Goal: Transaction & Acquisition: Purchase product/service

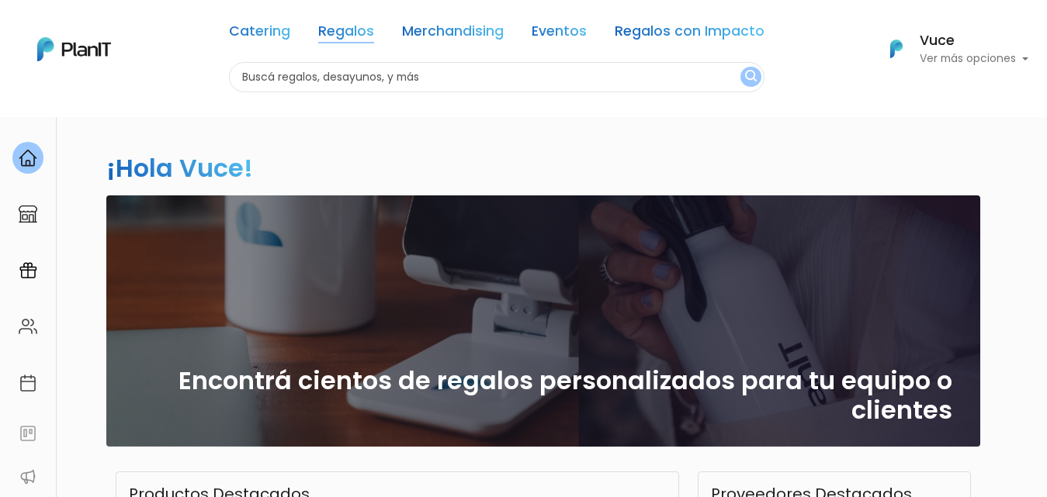
click at [340, 28] on link "Regalos" at bounding box center [346, 34] width 56 height 19
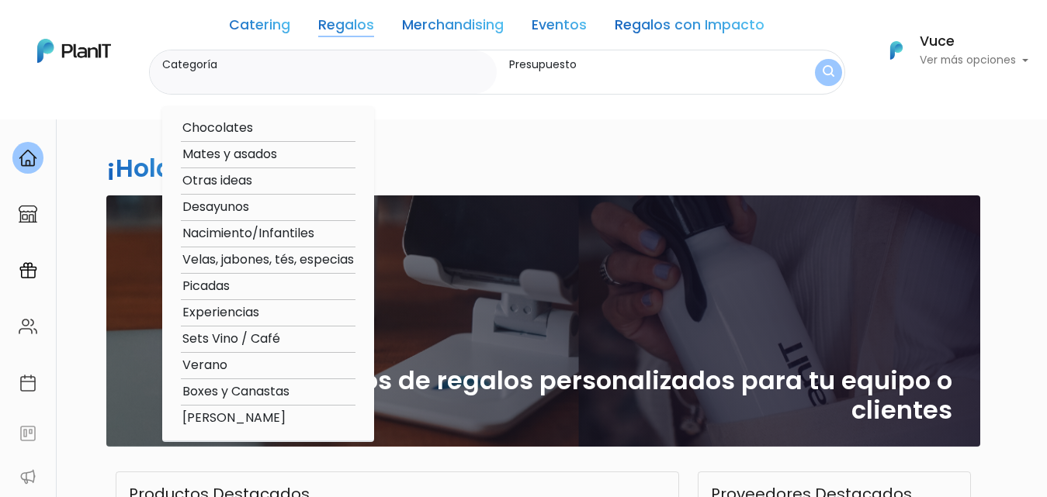
click at [339, 28] on link "Regalos" at bounding box center [346, 28] width 56 height 19
click at [273, 393] on option "Boxes y Canastas" at bounding box center [268, 391] width 175 height 19
type input "Boxes y Canastas"
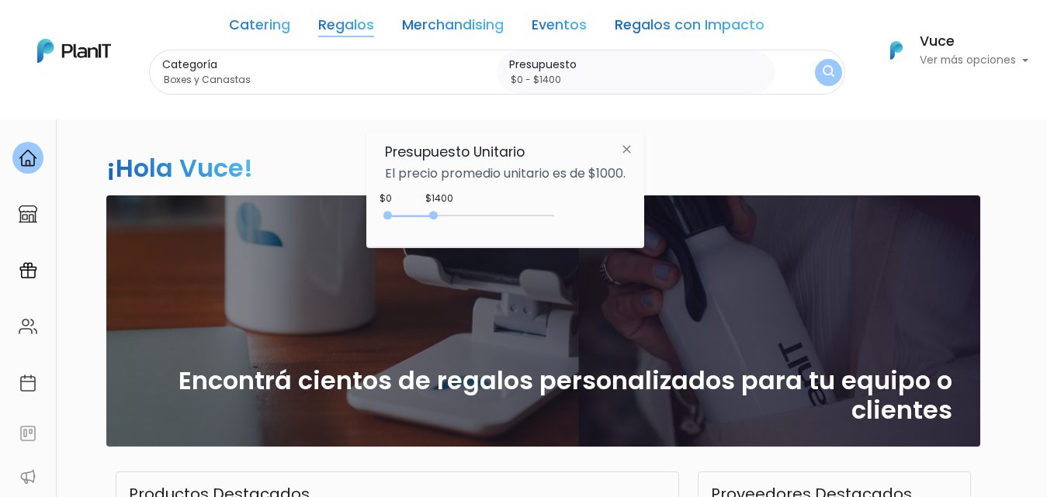
type input "$0 - $1450"
drag, startPoint x: 420, startPoint y: 213, endPoint x: 438, endPoint y: 222, distance: 19.8
click at [438, 222] on div "0 : 1450 0 1450" at bounding box center [472, 219] width 163 height 16
click at [822, 75] on img "submit" at bounding box center [828, 72] width 12 height 16
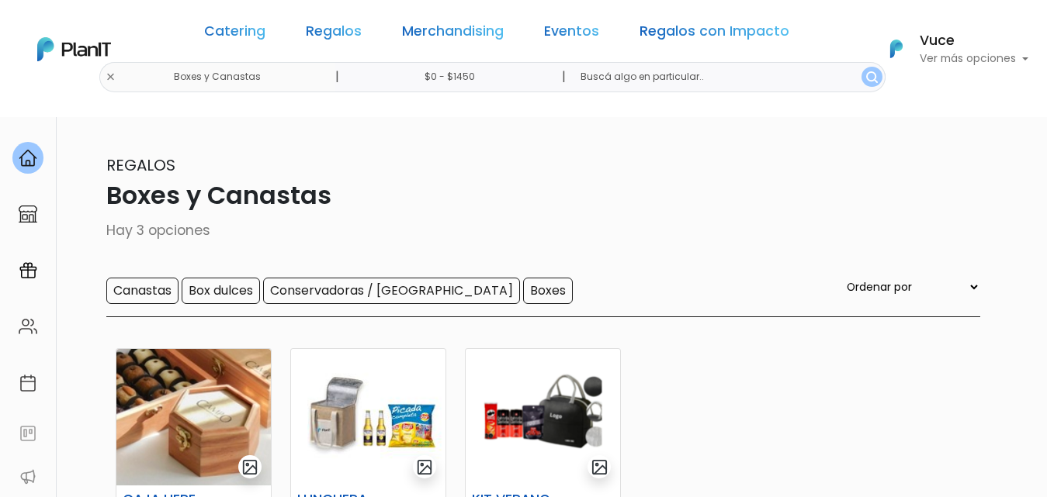
click at [470, 83] on input "$0 - $1450" at bounding box center [453, 77] width 236 height 30
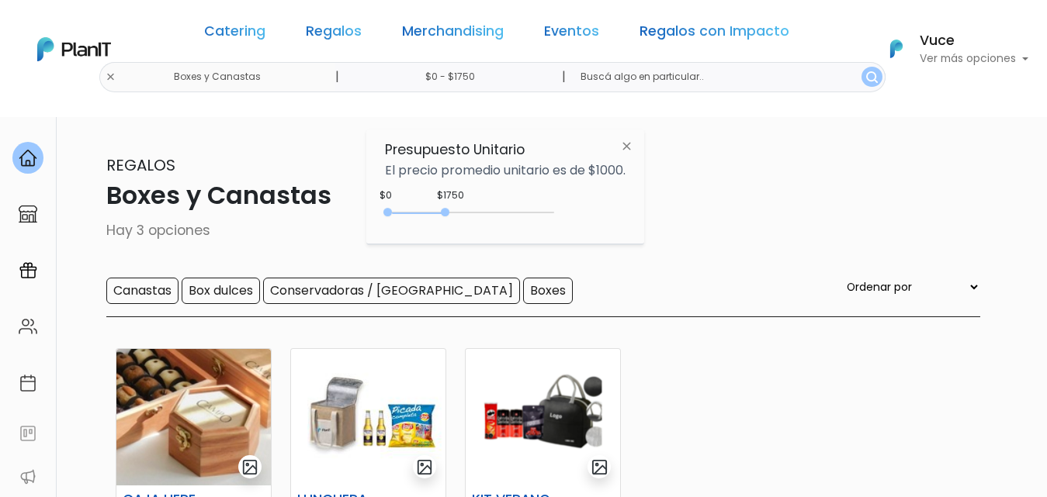
type input "$0 - $1800"
drag, startPoint x: 438, startPoint y: 209, endPoint x: 449, endPoint y: 211, distance: 11.7
click at [449, 211] on div at bounding box center [446, 212] width 9 height 9
click at [866, 78] on img "submit" at bounding box center [872, 77] width 12 height 12
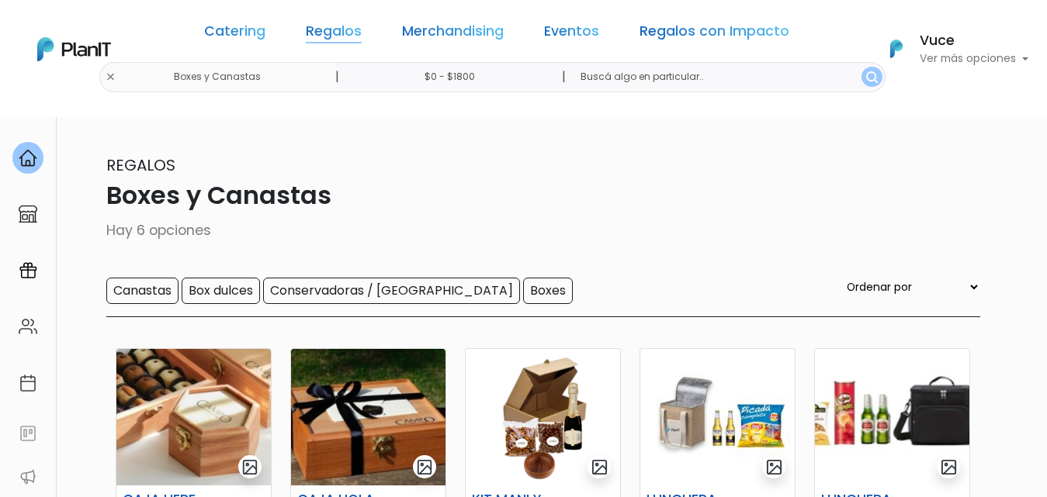
click at [334, 33] on link "Regalos" at bounding box center [334, 34] width 56 height 19
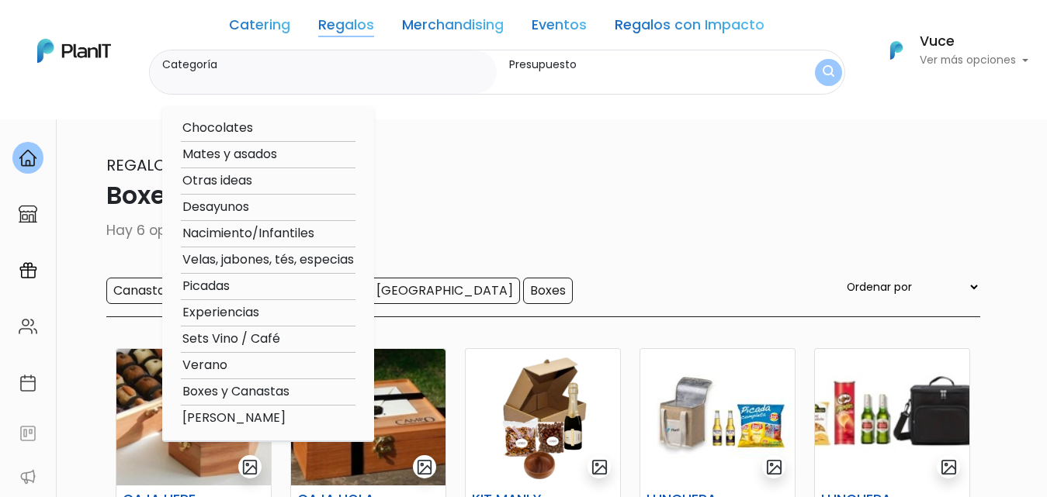
click at [216, 282] on option "Picadas" at bounding box center [268, 286] width 175 height 19
type input "Picadas"
type input "$0 - $1800"
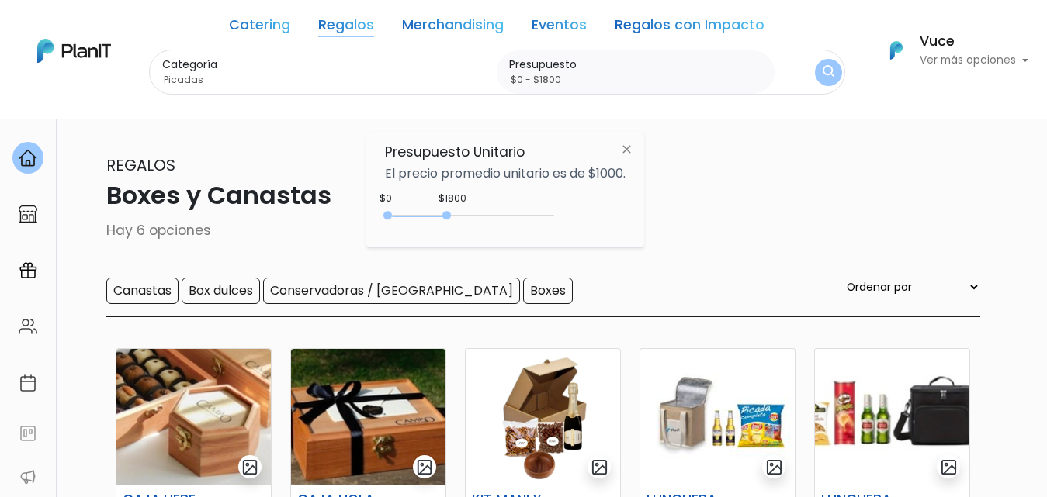
click at [817, 72] on button "submit" at bounding box center [828, 72] width 27 height 27
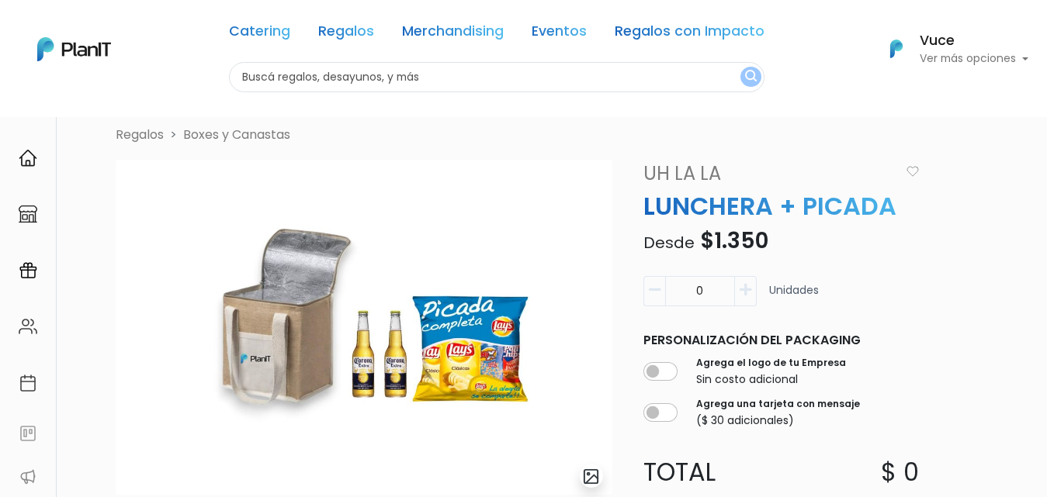
scroll to position [78, 0]
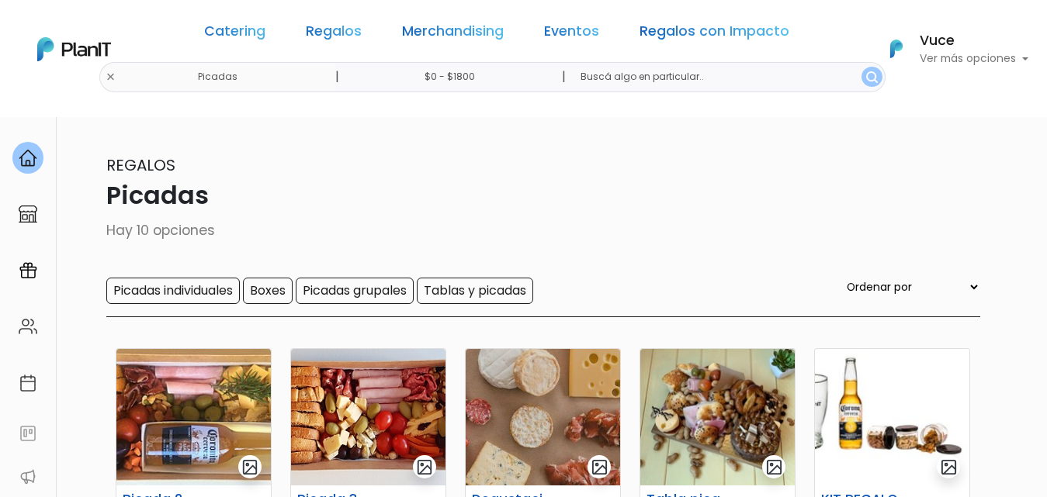
click at [343, 25] on link "Regalos" at bounding box center [334, 34] width 56 height 19
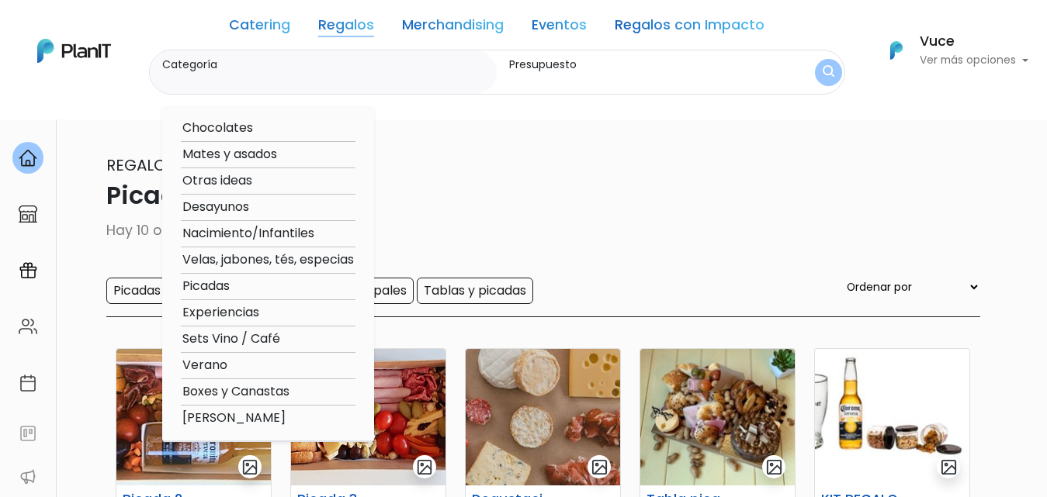
click at [238, 123] on option "Chocolates" at bounding box center [268, 128] width 175 height 19
type input "Chocolates"
type input "$0 - $1800"
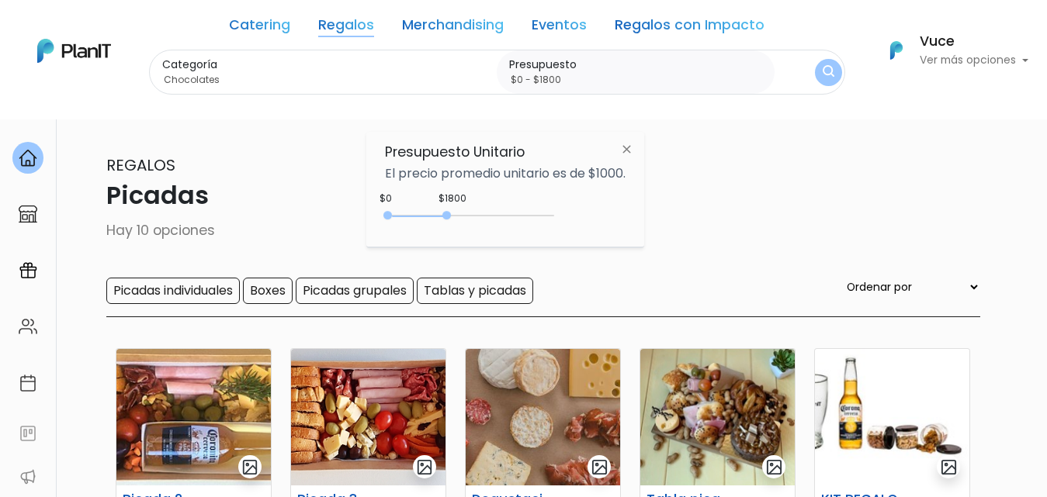
click at [822, 72] on img "submit" at bounding box center [828, 72] width 12 height 15
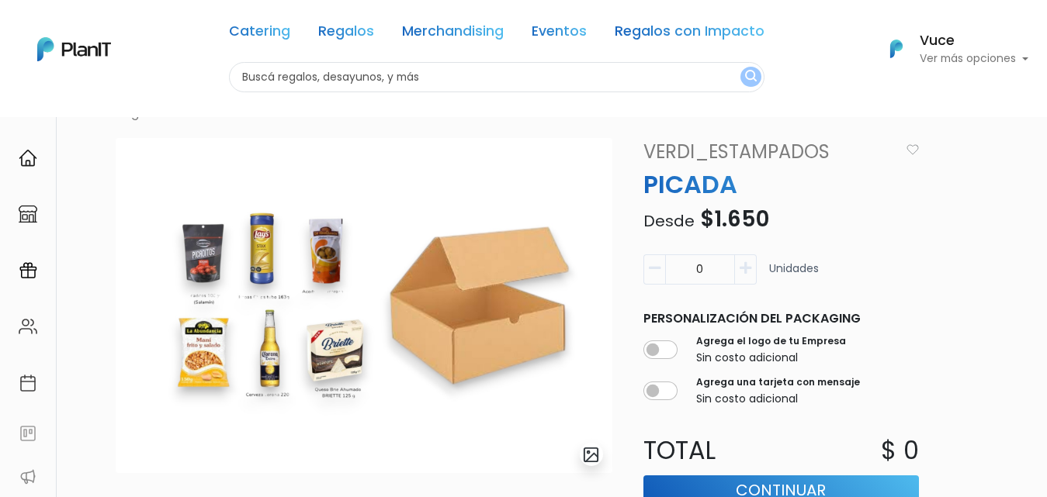
scroll to position [78, 0]
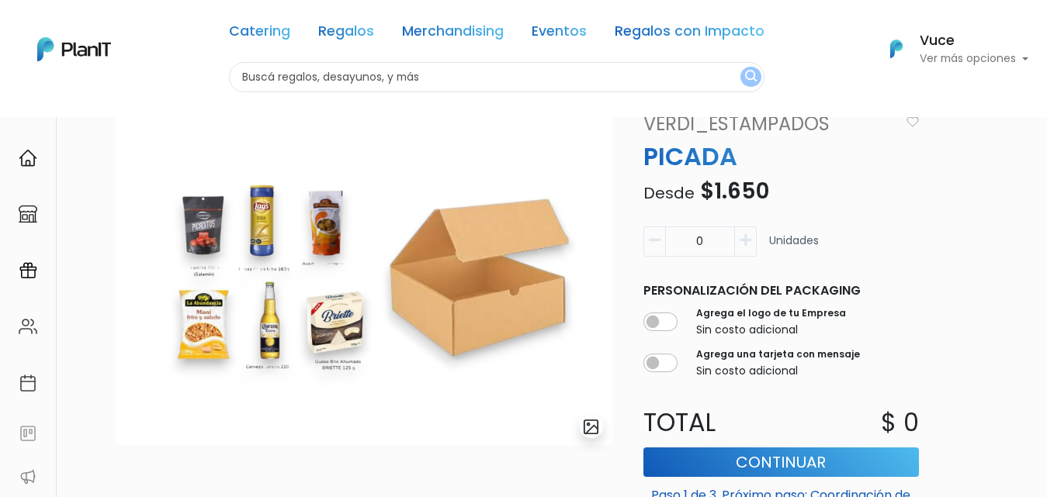
click at [974, 64] on p "Ver más opciones" at bounding box center [973, 59] width 109 height 11
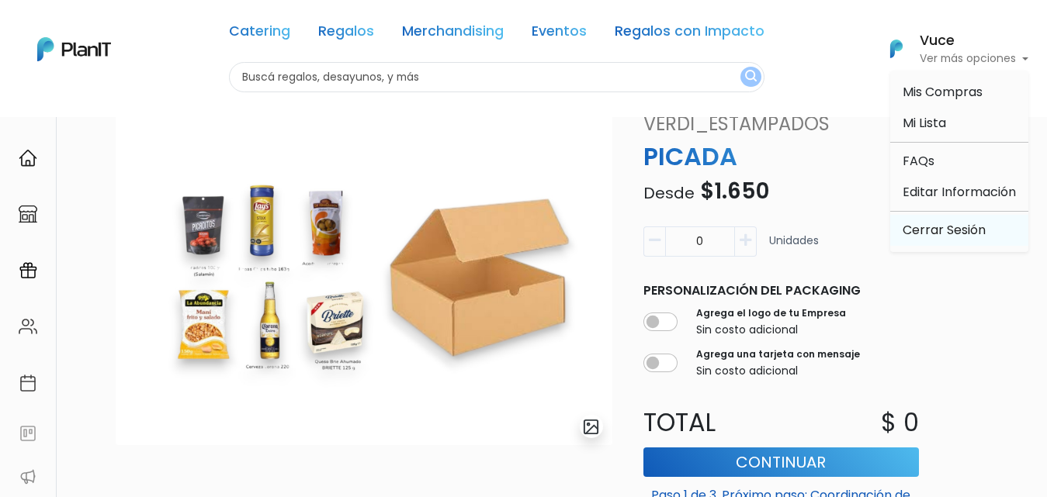
click at [951, 234] on link "Cerrar Sesión" at bounding box center [959, 230] width 138 height 31
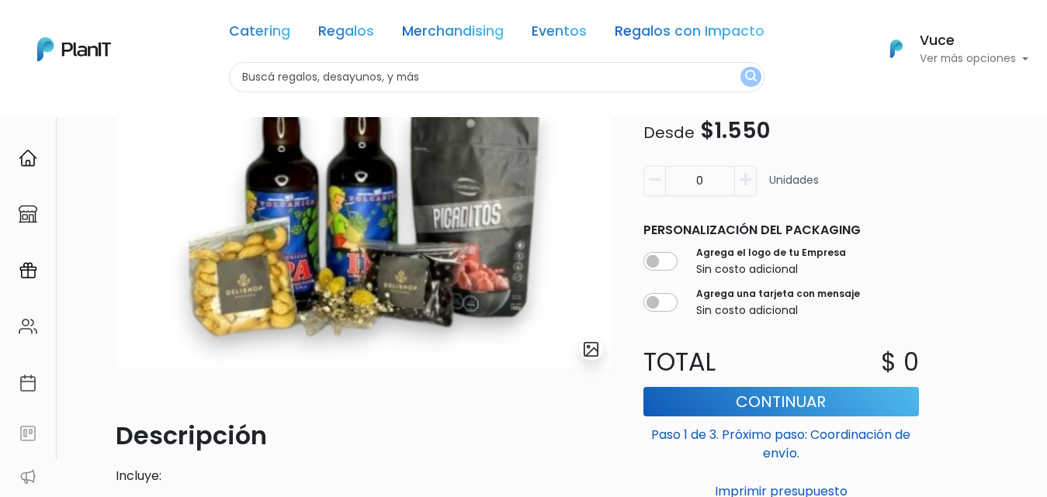
scroll to position [78, 0]
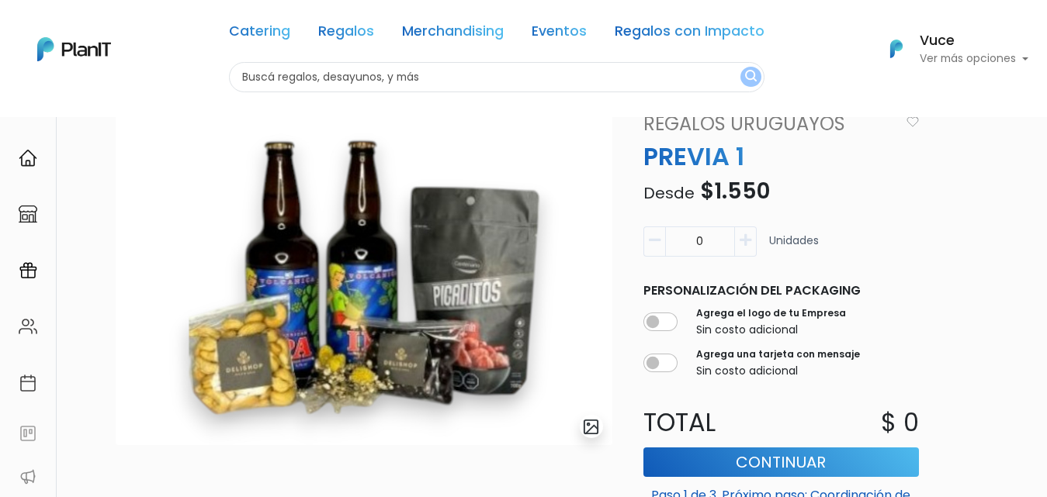
click at [546, 430] on img at bounding box center [364, 277] width 497 height 335
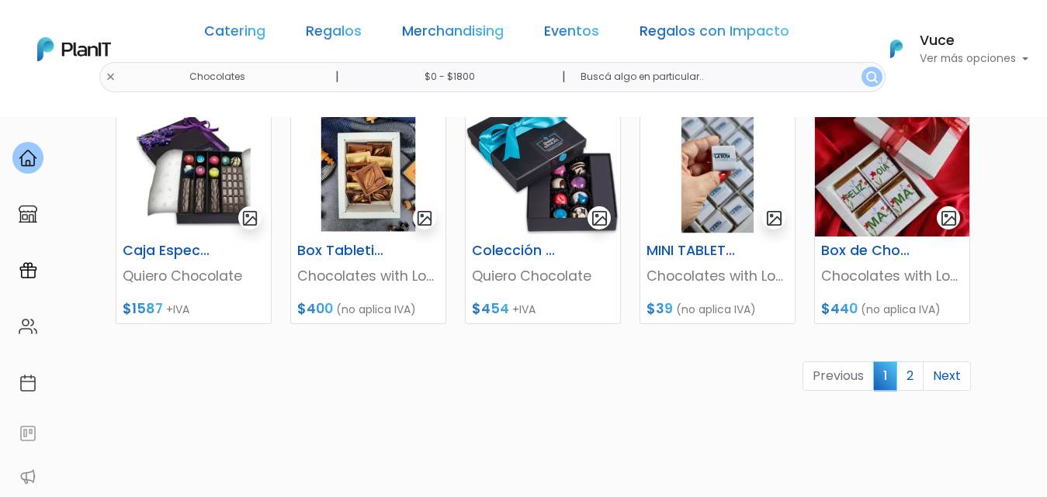
scroll to position [698, 0]
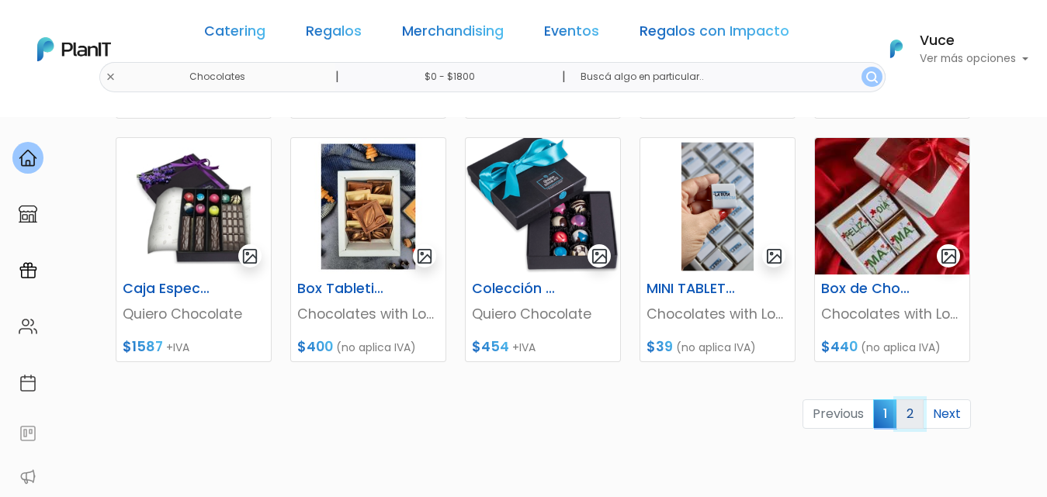
click at [909, 415] on link "2" at bounding box center [909, 414] width 27 height 29
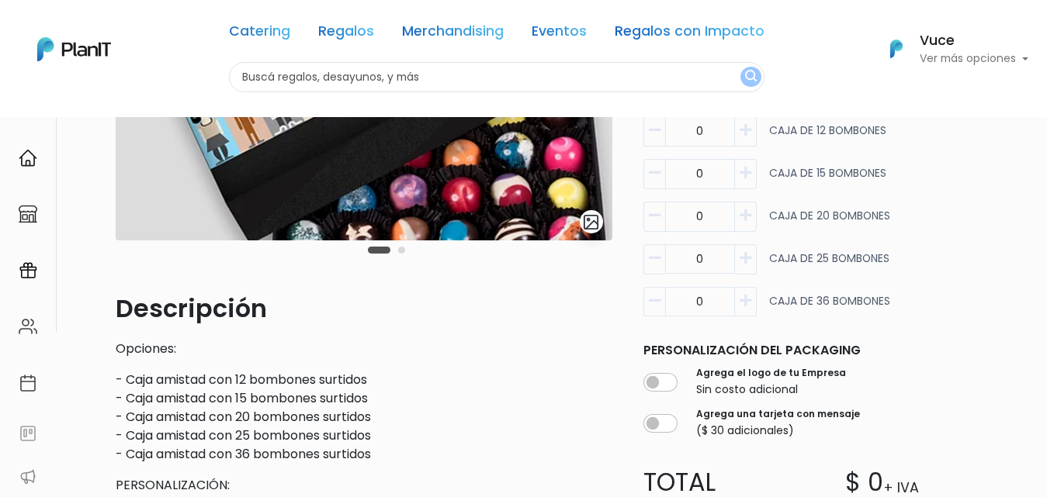
scroll to position [310, 0]
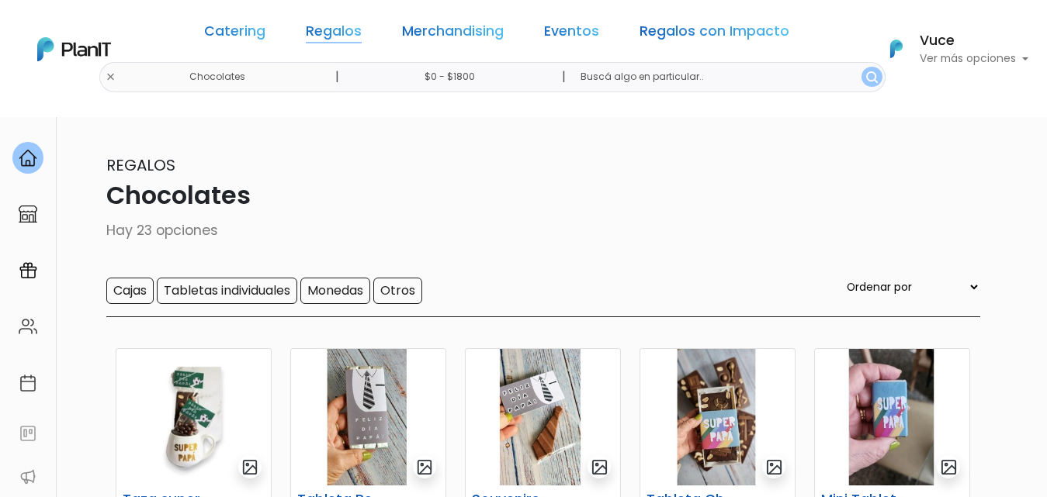
click at [337, 29] on link "Regalos" at bounding box center [334, 34] width 56 height 19
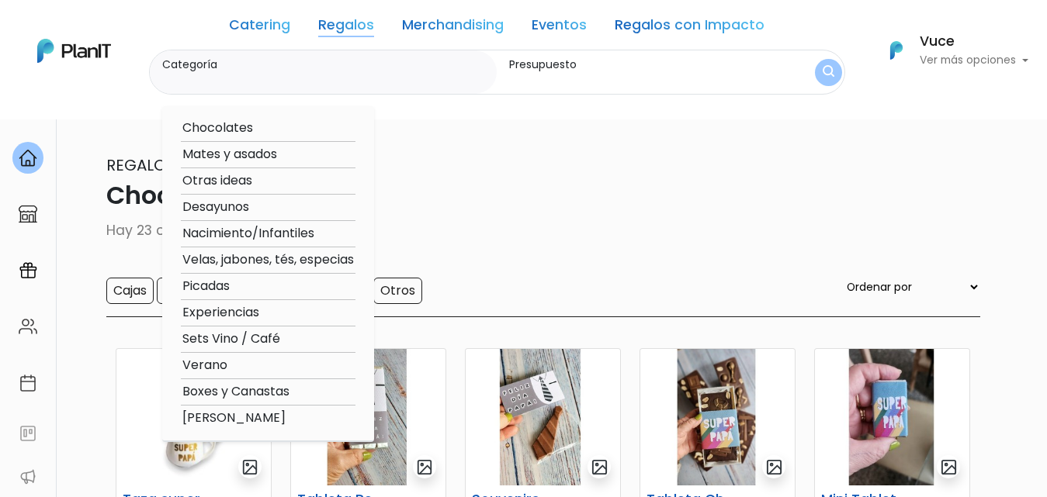
click at [229, 177] on option "Otras ideas" at bounding box center [268, 180] width 175 height 19
type input "Otras ideas"
type input "$0 - $1800"
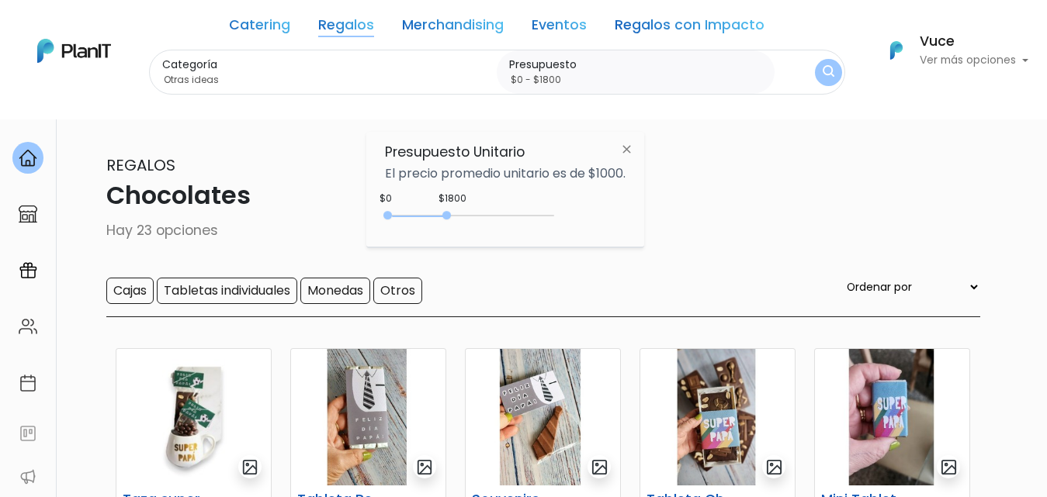
click at [827, 69] on img "submit" at bounding box center [828, 72] width 12 height 15
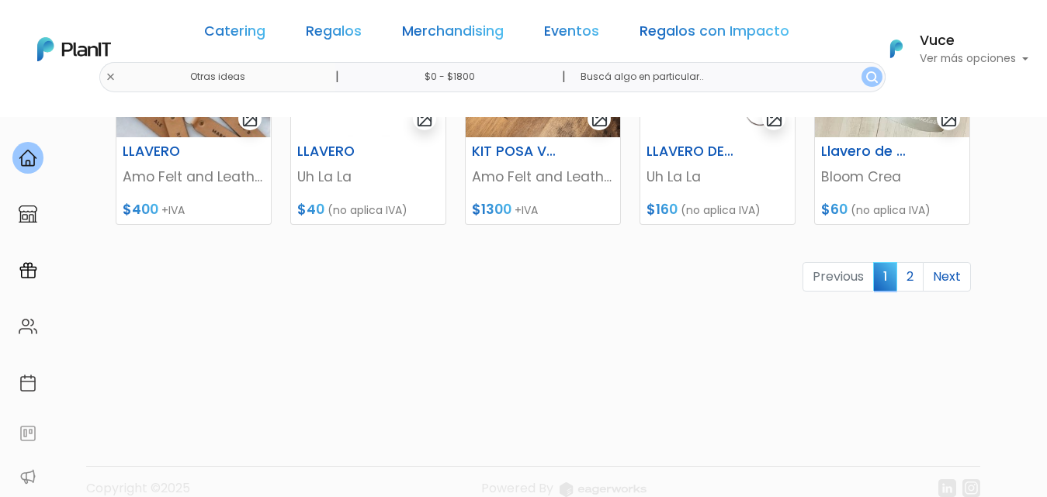
scroll to position [860, 0]
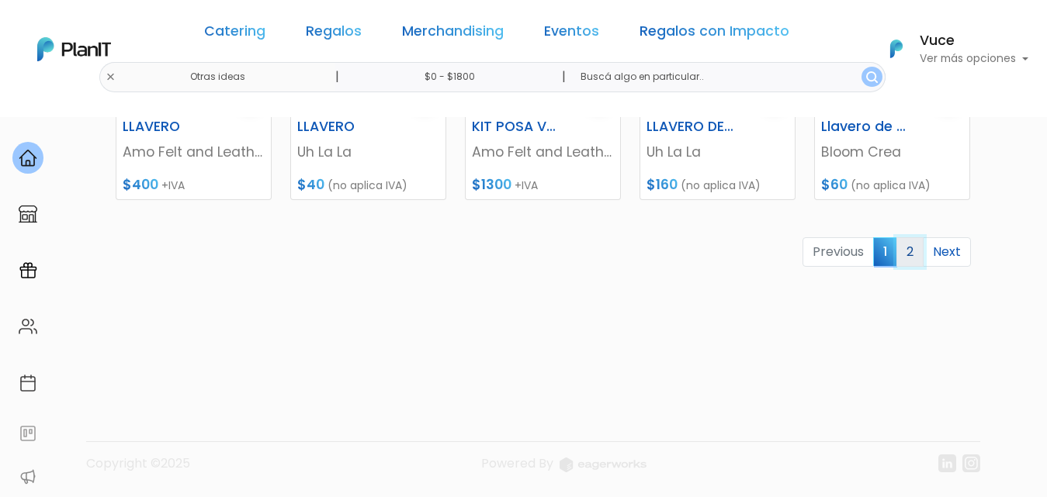
click at [910, 253] on link "2" at bounding box center [909, 251] width 27 height 29
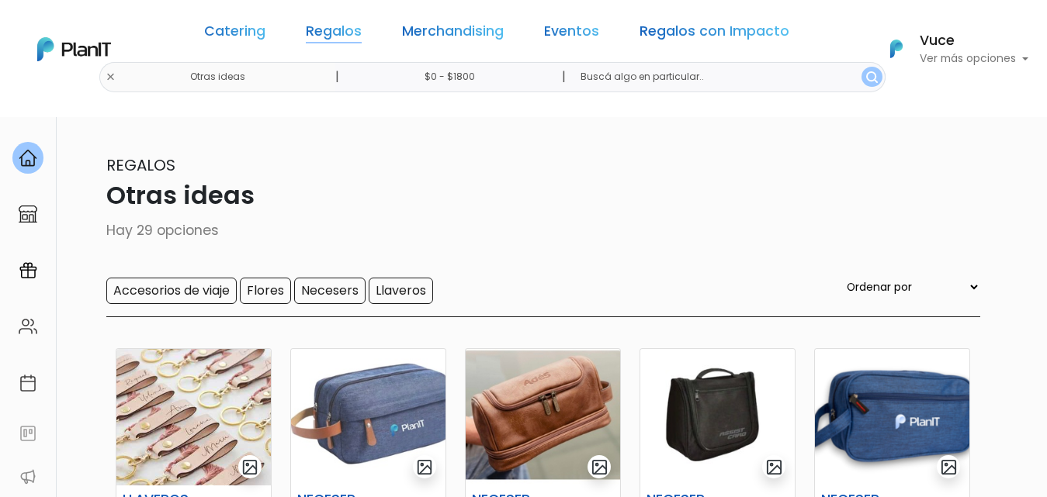
click at [334, 38] on link "Regalos" at bounding box center [334, 34] width 56 height 19
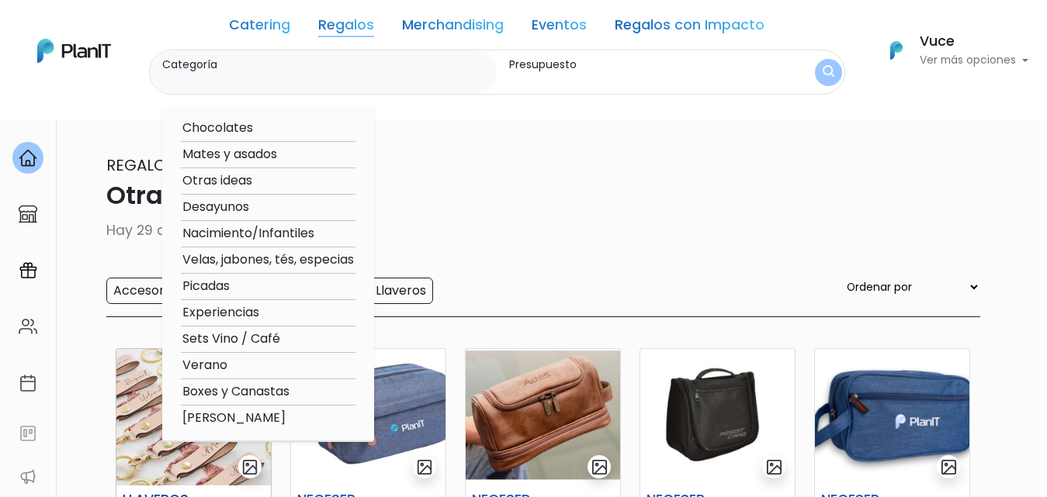
click at [222, 367] on option "Verano" at bounding box center [268, 365] width 175 height 19
type input "Verano"
type input "$0 - $1800"
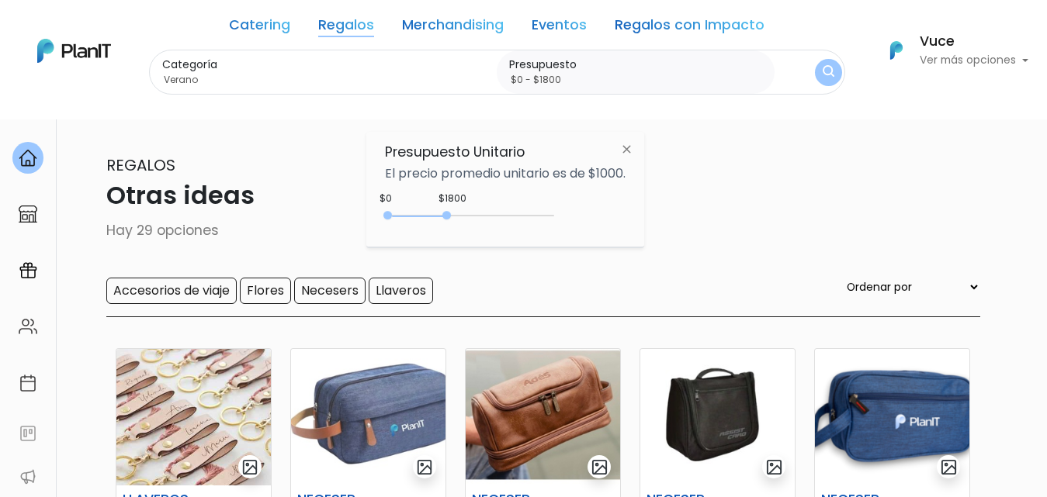
click at [829, 76] on img "submit" at bounding box center [828, 72] width 12 height 15
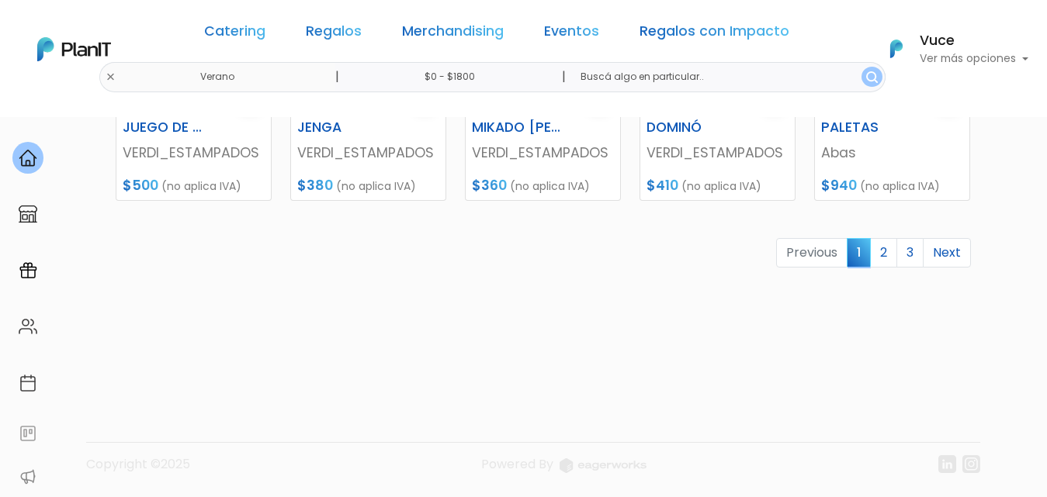
scroll to position [860, 0]
click at [878, 255] on link "2" at bounding box center [883, 251] width 27 height 29
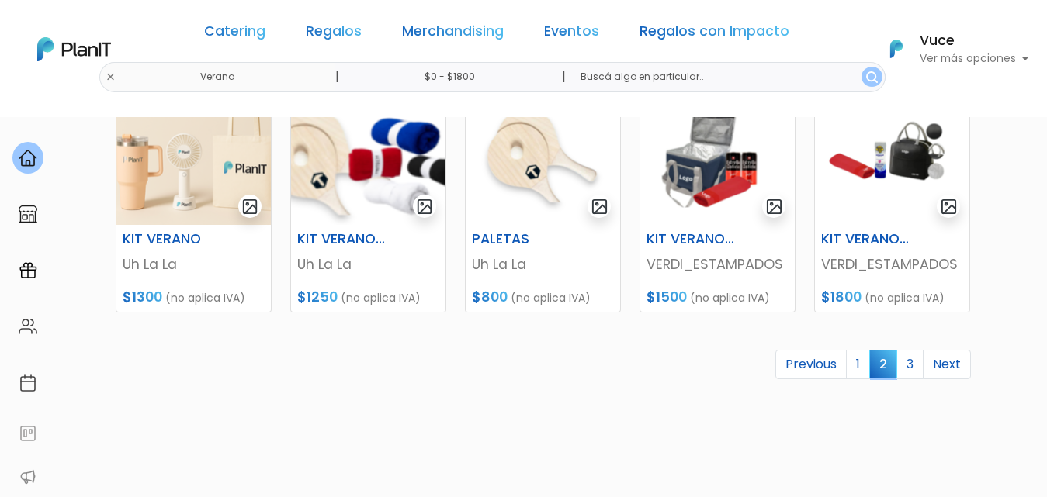
scroll to position [776, 0]
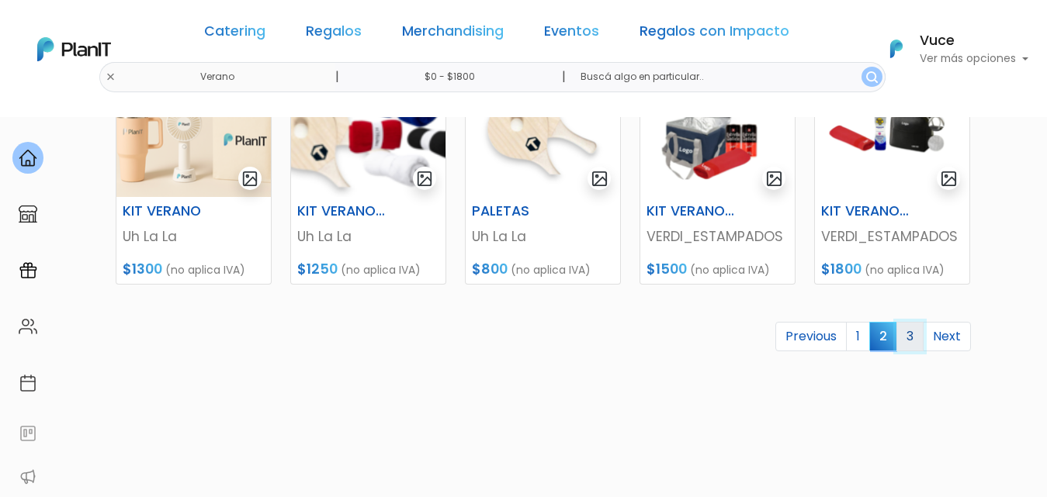
click at [916, 340] on link "3" at bounding box center [909, 336] width 27 height 29
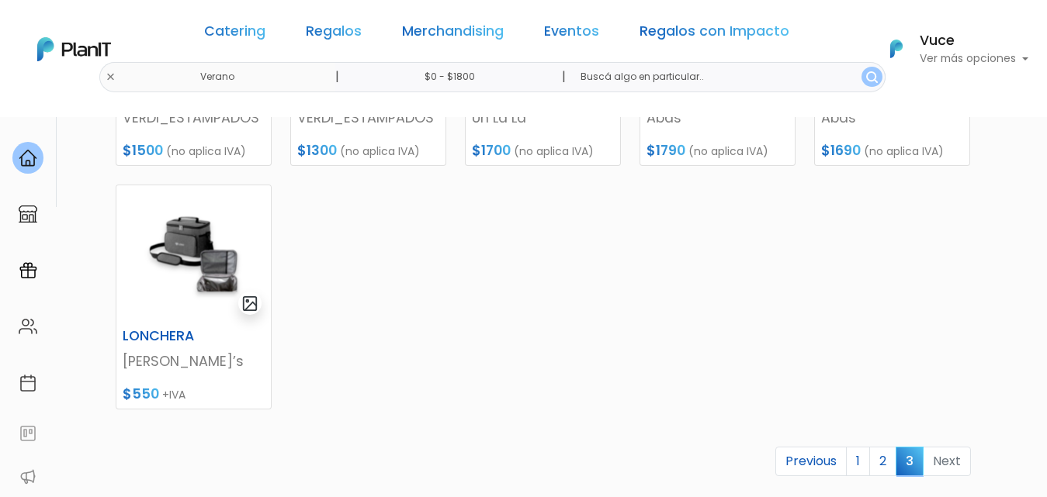
scroll to position [465, 0]
